Goal: Task Accomplishment & Management: Manage account settings

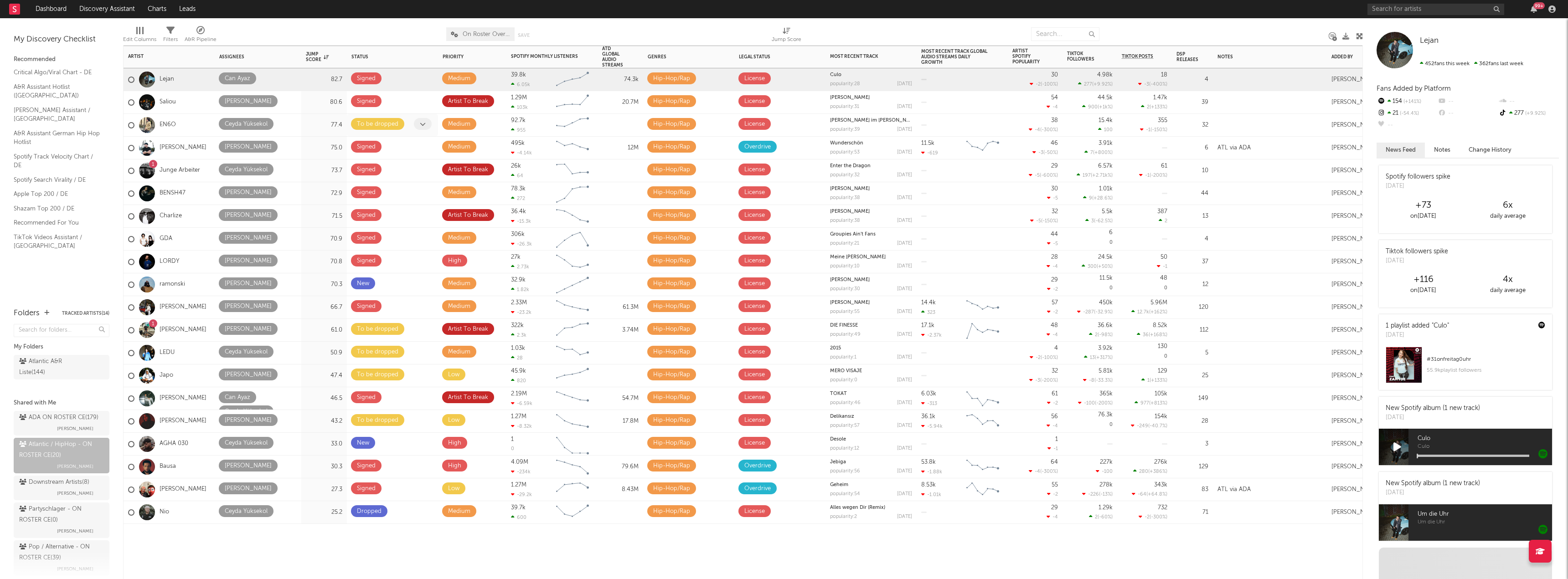
click at [424, 125] on icon at bounding box center [423, 124] width 6 height 6
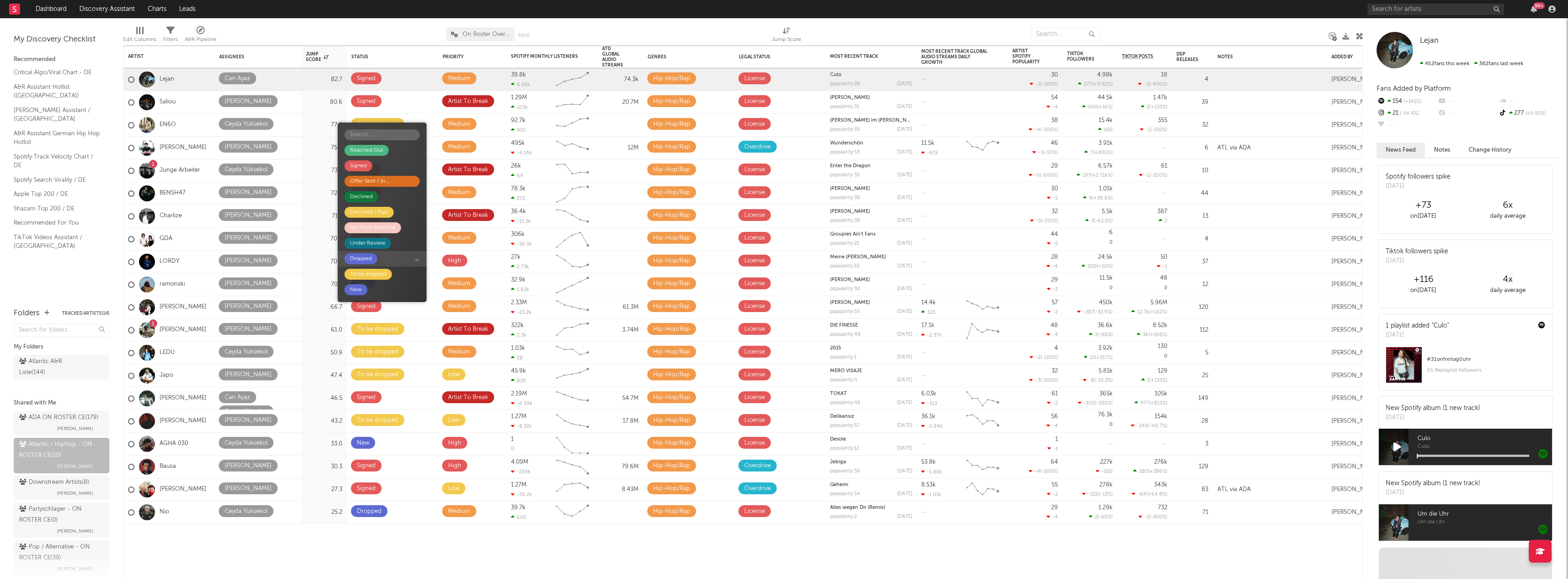
click at [359, 258] on div "Dropped" at bounding box center [361, 258] width 22 height 11
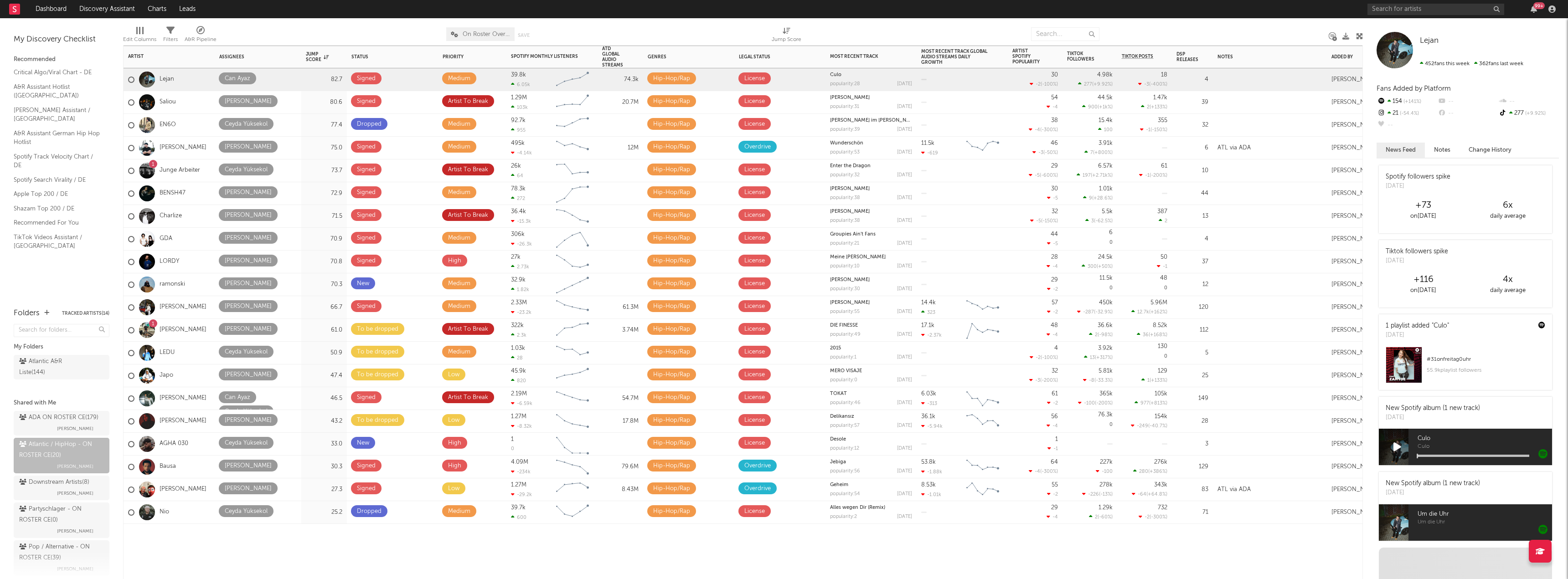
click at [341, 552] on div "Artist Notifications Assignees Jump Score Status Edit settings for Status Prior…" at bounding box center [743, 312] width 1240 height 533
click at [428, 444] on span at bounding box center [422, 442] width 18 height 12
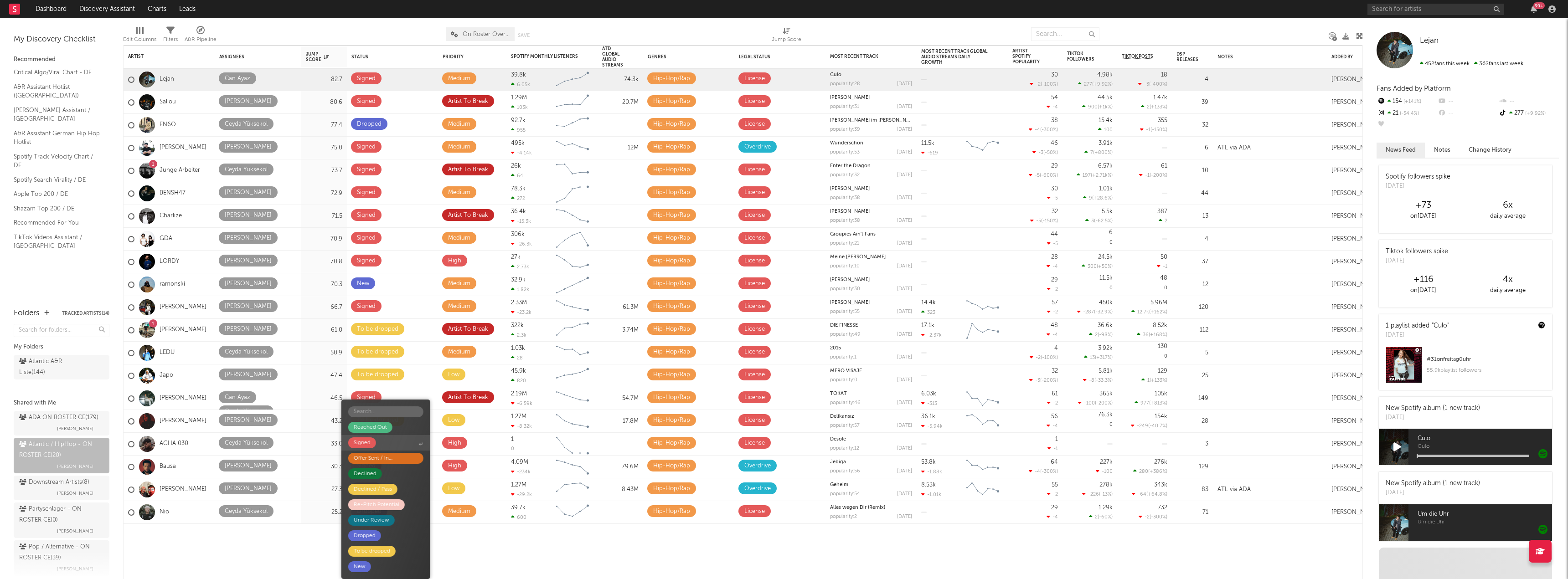
click at [397, 440] on span "Signed" at bounding box center [386, 442] width 89 height 15
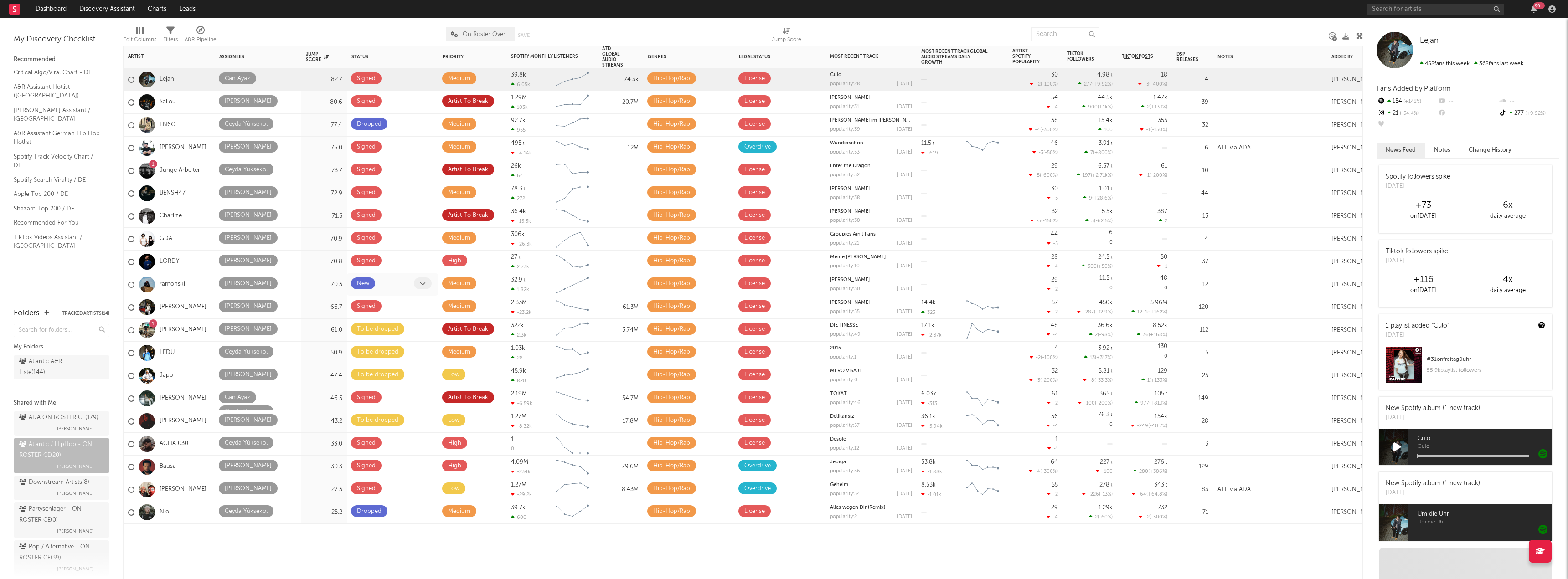
click at [418, 284] on span at bounding box center [422, 283] width 18 height 12
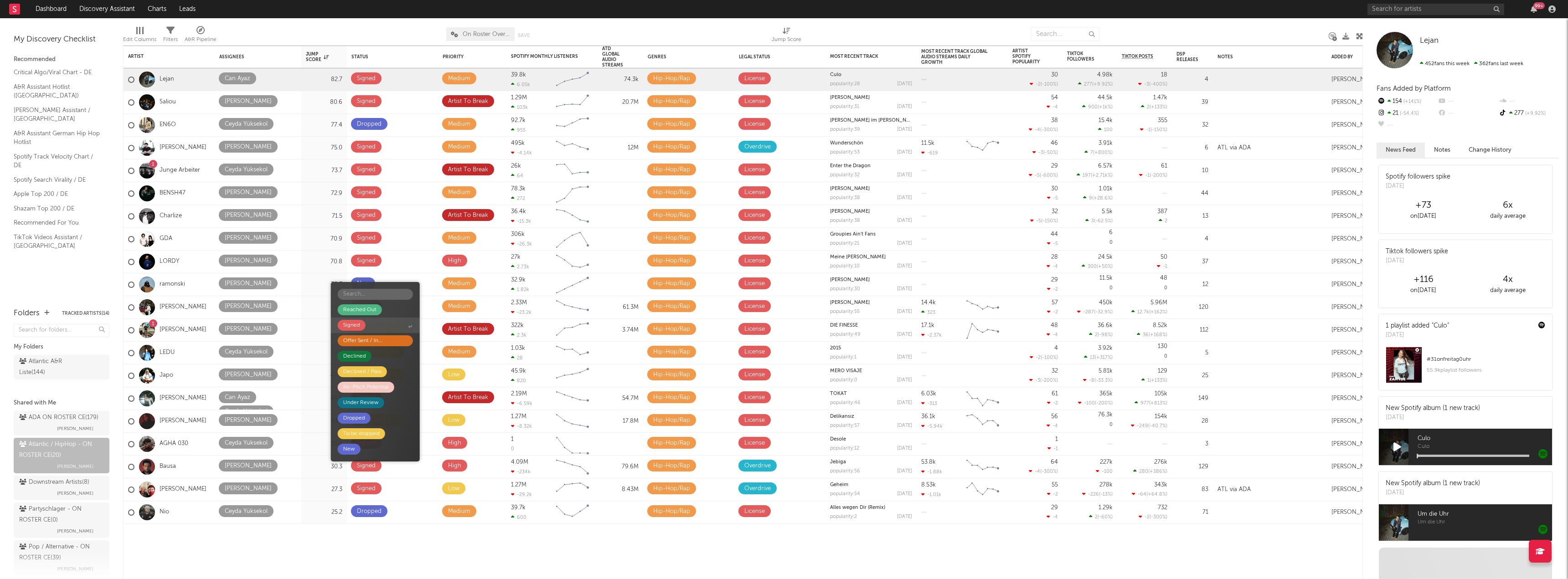
click at [362, 330] on div "Signed" at bounding box center [352, 325] width 28 height 11
